Goal: Task Accomplishment & Management: Manage account settings

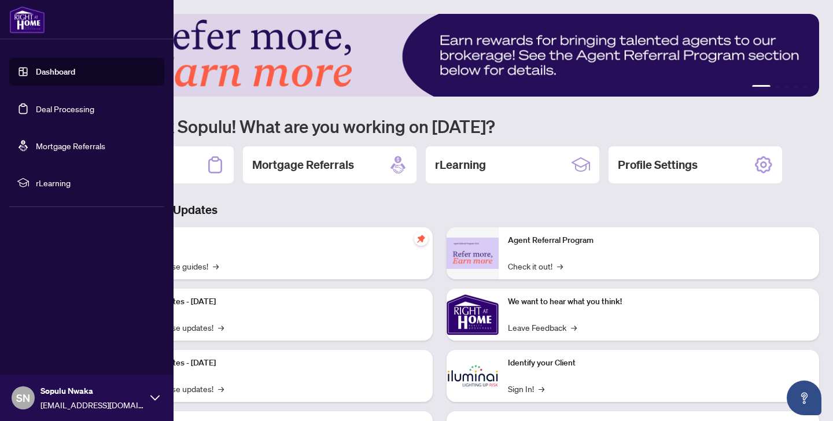
click at [65, 110] on link "Deal Processing" at bounding box center [65, 109] width 58 height 10
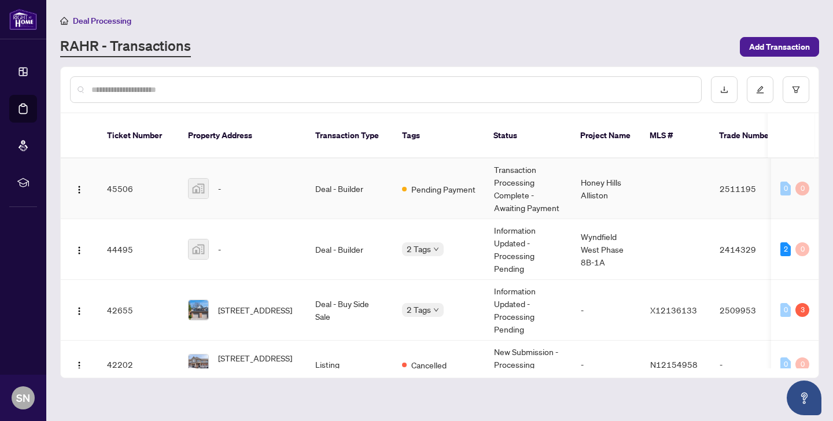
click at [369, 207] on td "Deal - Builder" at bounding box center [349, 189] width 87 height 61
